Goal: Information Seeking & Learning: Learn about a topic

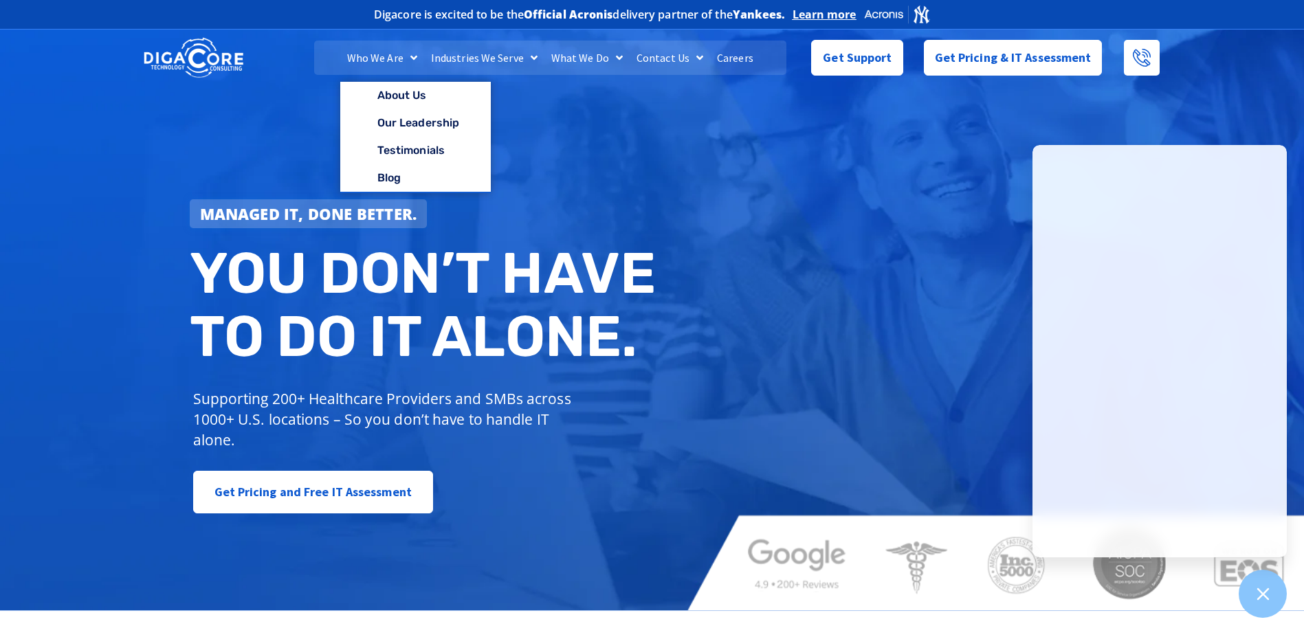
click at [395, 56] on link "Who We Are" at bounding box center [382, 58] width 84 height 34
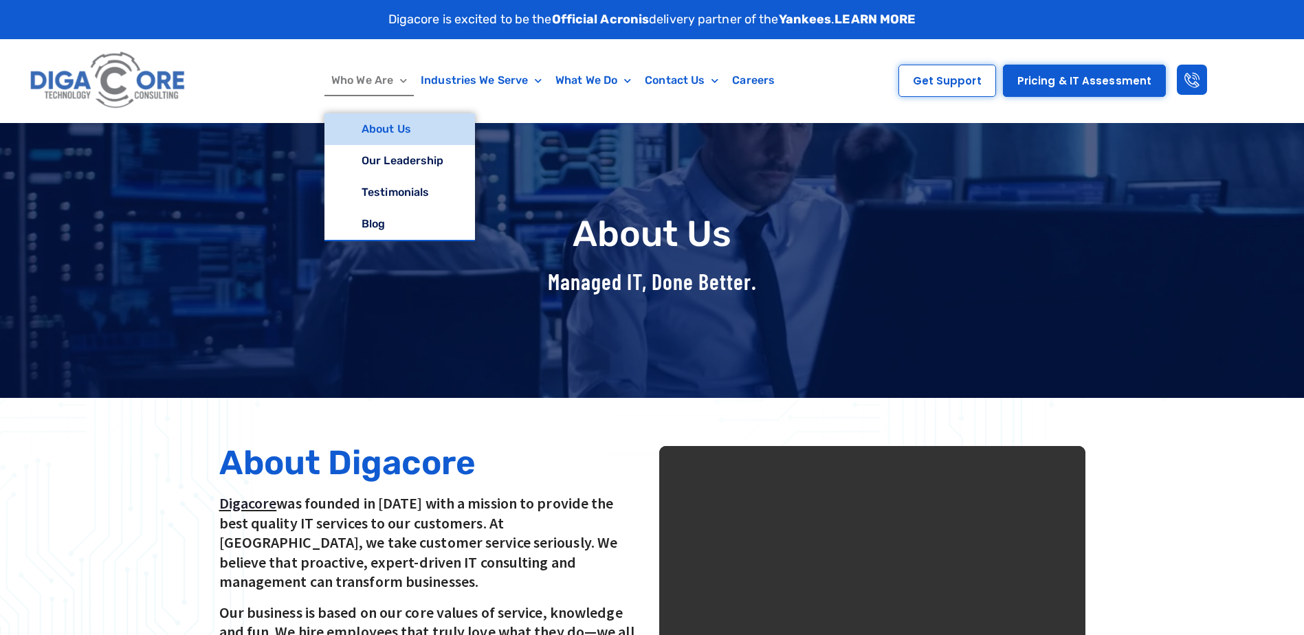
click at [383, 129] on link "About Us" at bounding box center [399, 129] width 151 height 32
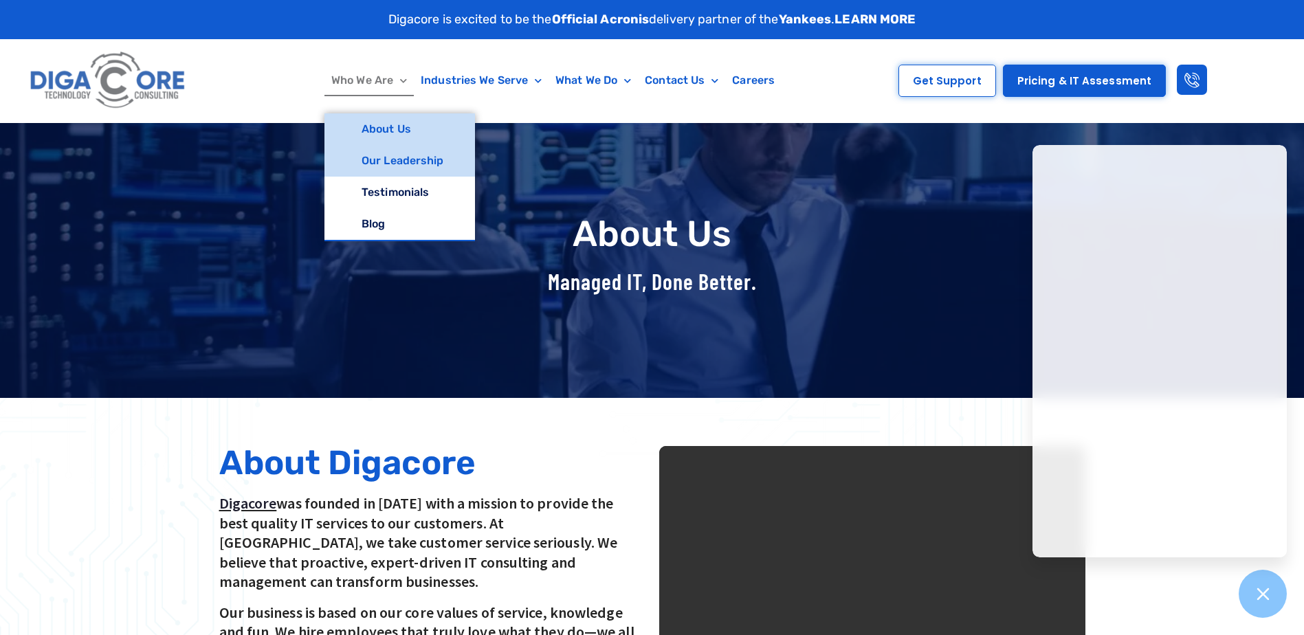
click at [395, 156] on link "Our Leadership" at bounding box center [399, 161] width 151 height 32
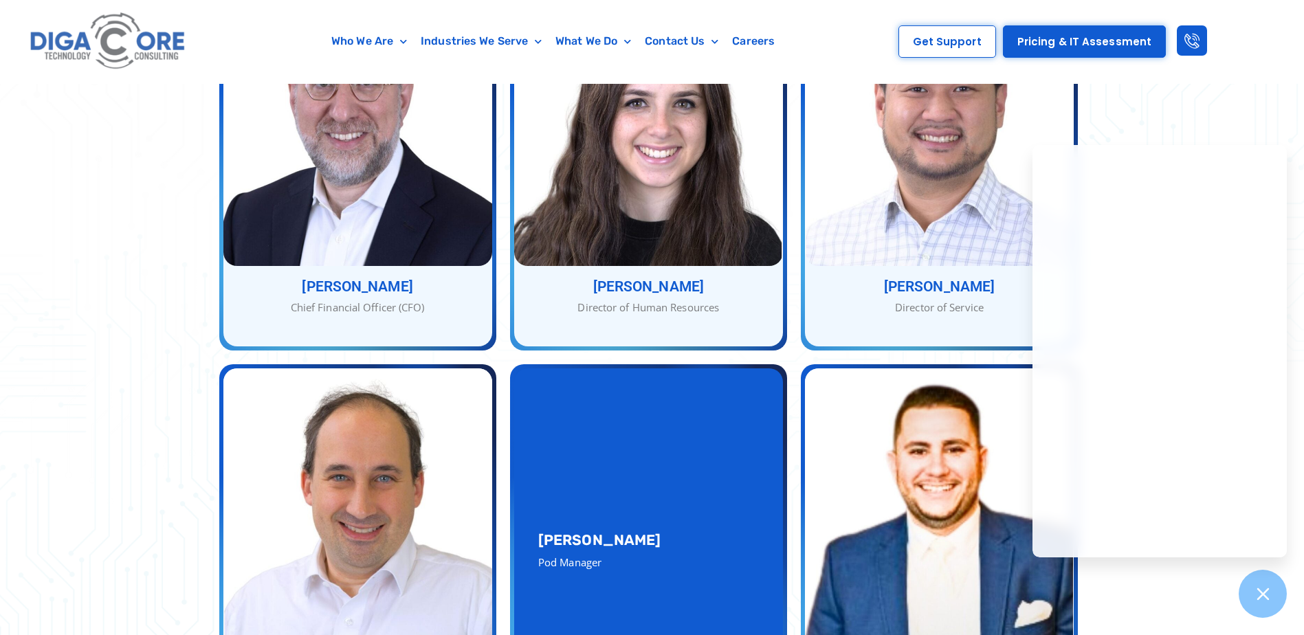
scroll to position [1024, 0]
